Goal: Check status: Check status

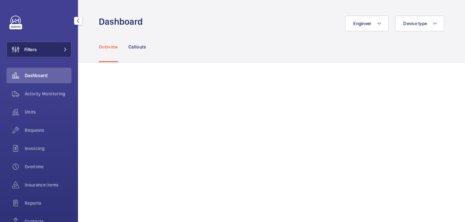
click at [53, 49] on button "Filters" at bounding box center [38, 50] width 65 height 16
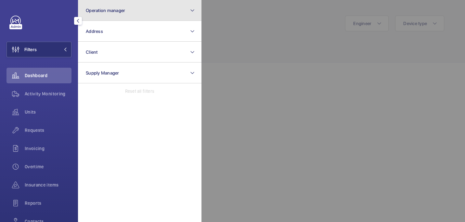
click at [114, 6] on button "Operation manager" at bounding box center [139, 10] width 123 height 21
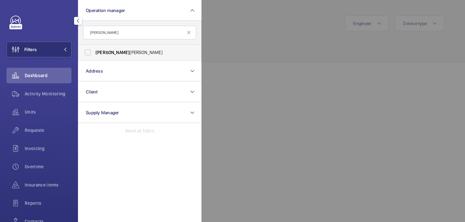
type input "john"
click at [136, 46] on label "John Smith" at bounding box center [134, 53] width 113 height 16
click at [94, 46] on input "John Smith" at bounding box center [87, 52] width 13 height 13
checkbox input "true"
click at [286, 41] on div at bounding box center [433, 111] width 465 height 222
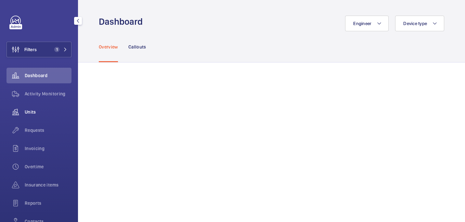
click at [36, 104] on div "Units" at bounding box center [38, 112] width 65 height 16
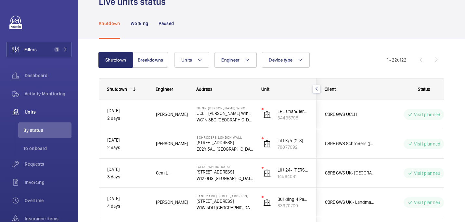
scroll to position [26, 0]
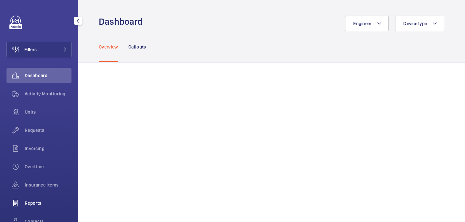
drag, startPoint x: 50, startPoint y: 128, endPoint x: 54, endPoint y: 201, distance: 72.5
click at [50, 128] on span "Requests" at bounding box center [48, 130] width 47 height 6
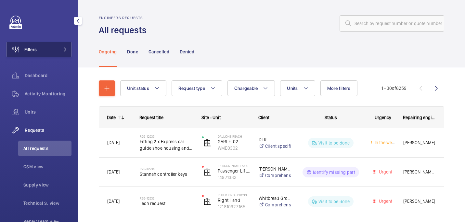
click at [64, 46] on button "Filters" at bounding box center [38, 50] width 65 height 16
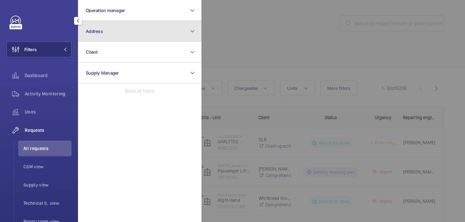
click at [136, 35] on button "Address" at bounding box center [139, 31] width 123 height 21
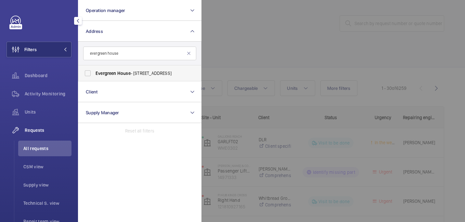
type input "evergreen house"
click at [173, 80] on label "Evergreen House - 160 Euston Rd, LONDON NW1 2DX" at bounding box center [134, 73] width 113 height 16
click at [94, 80] on input "Evergreen House - 160 Euston Rd, LONDON NW1 2DX" at bounding box center [87, 73] width 13 height 13
checkbox input "true"
click at [296, 46] on div at bounding box center [433, 111] width 465 height 222
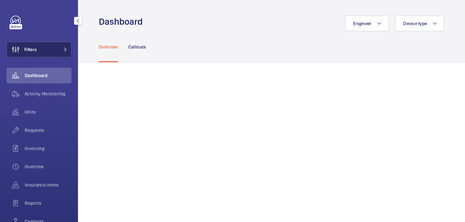
click at [53, 46] on button "Filters" at bounding box center [38, 50] width 65 height 16
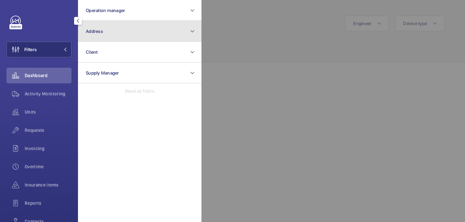
click at [115, 29] on button "Address" at bounding box center [139, 31] width 123 height 21
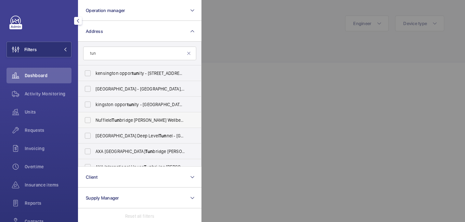
scroll to position [8, 0]
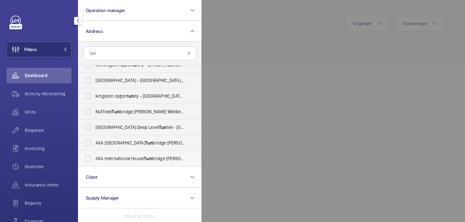
type input "tun"
click at [149, 158] on span "Tun" at bounding box center [148, 158] width 8 height 5
click at [94, 158] on input "[GEOGRAPHIC_DATA] [GEOGRAPHIC_DATA][PERSON_NAME] - [GEOGRAPHIC_DATA], [GEOGRAPH…" at bounding box center [87, 158] width 13 height 13
checkbox input "true"
click at [283, 19] on div at bounding box center [433, 111] width 465 height 222
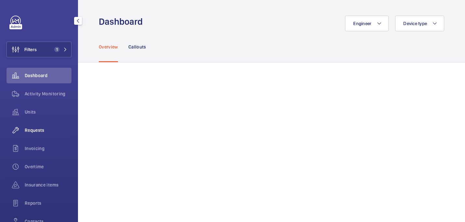
click at [30, 124] on div "Requests" at bounding box center [38, 130] width 65 height 16
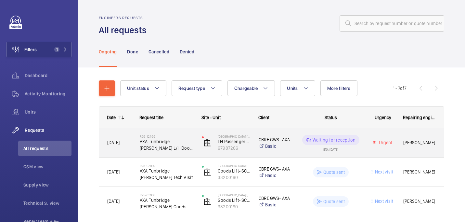
click at [174, 151] on div "R25-12455 AXA Tunbridge [PERSON_NAME] L/H Door Op CAMS" at bounding box center [167, 142] width 54 height 19
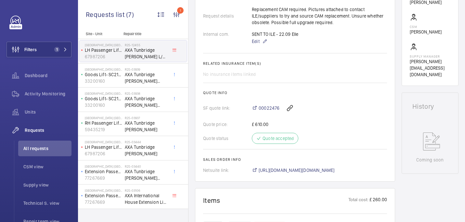
scroll to position [210, 0]
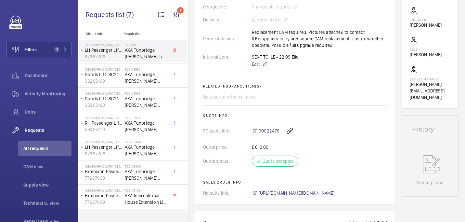
click at [286, 189] on span "[URL][DOMAIN_NAME][DOMAIN_NAME]" at bounding box center [297, 192] width 76 height 6
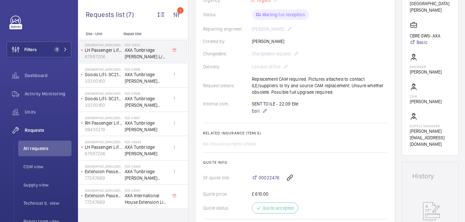
scroll to position [156, 0]
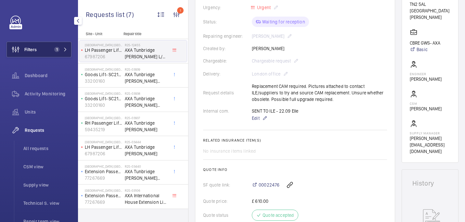
click at [64, 42] on button "Filters 1" at bounding box center [38, 50] width 65 height 16
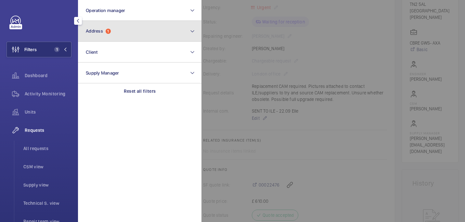
click at [154, 35] on button "Address 1" at bounding box center [139, 31] width 123 height 21
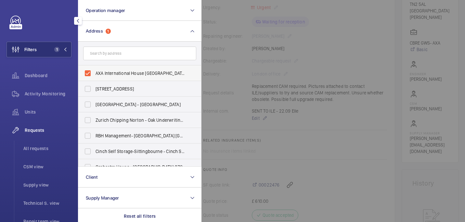
click at [107, 76] on span "AXA International House [GEOGRAPHIC_DATA][PERSON_NAME] - [GEOGRAPHIC_DATA], [GE…" at bounding box center [140, 73] width 89 height 6
click at [94, 76] on input "AXA International House [GEOGRAPHIC_DATA][PERSON_NAME] - [GEOGRAPHIC_DATA], [GE…" at bounding box center [87, 73] width 13 height 13
checkbox input "false"
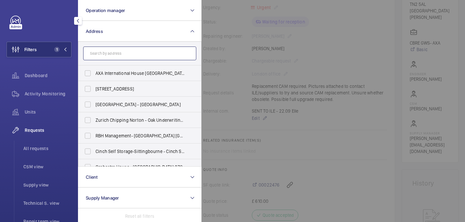
click at [107, 51] on input "text" at bounding box center [139, 53] width 113 height 14
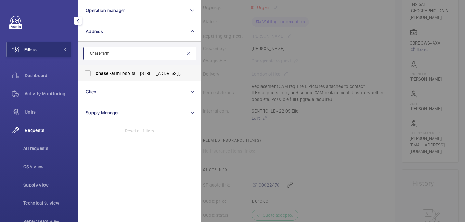
type input "Chase farm"
click at [134, 77] on label "[GEOGRAPHIC_DATA] - [STREET_ADDRESS][PERSON_NAME]" at bounding box center [134, 73] width 113 height 16
click at [94, 77] on input "[GEOGRAPHIC_DATA] - [STREET_ADDRESS][PERSON_NAME]" at bounding box center [87, 73] width 13 height 13
checkbox input "true"
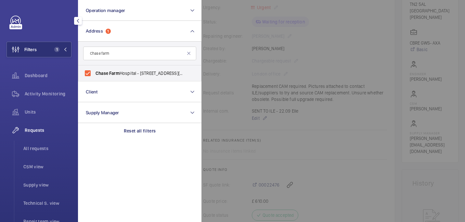
click at [222, 64] on div at bounding box center [433, 111] width 465 height 222
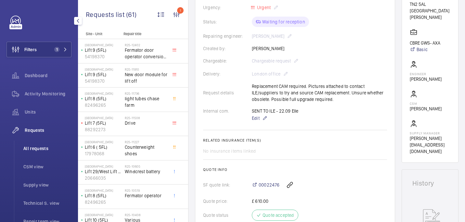
click at [38, 152] on li "All requests" at bounding box center [44, 148] width 53 height 16
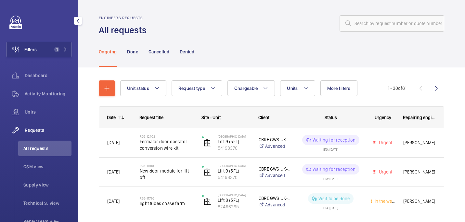
click at [39, 149] on span "All requests" at bounding box center [47, 148] width 48 height 6
click at [371, 25] on input "text" at bounding box center [392, 23] width 105 height 16
paste input "R25-08422"
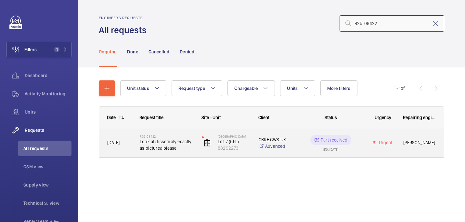
type input "R25-08422"
click at [174, 146] on span "Look at dissembly exactly as pictured please" at bounding box center [167, 144] width 54 height 13
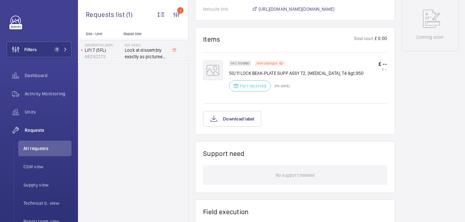
scroll to position [324, 0]
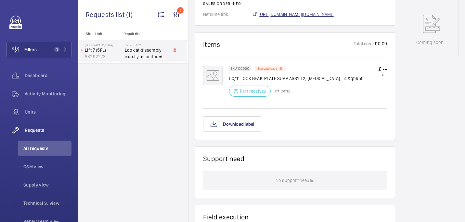
click at [300, 18] on span "[URL][DOMAIN_NAME][DOMAIN_NAME]" at bounding box center [297, 14] width 76 height 6
